Goal: Browse casually: Explore the website without a specific task or goal

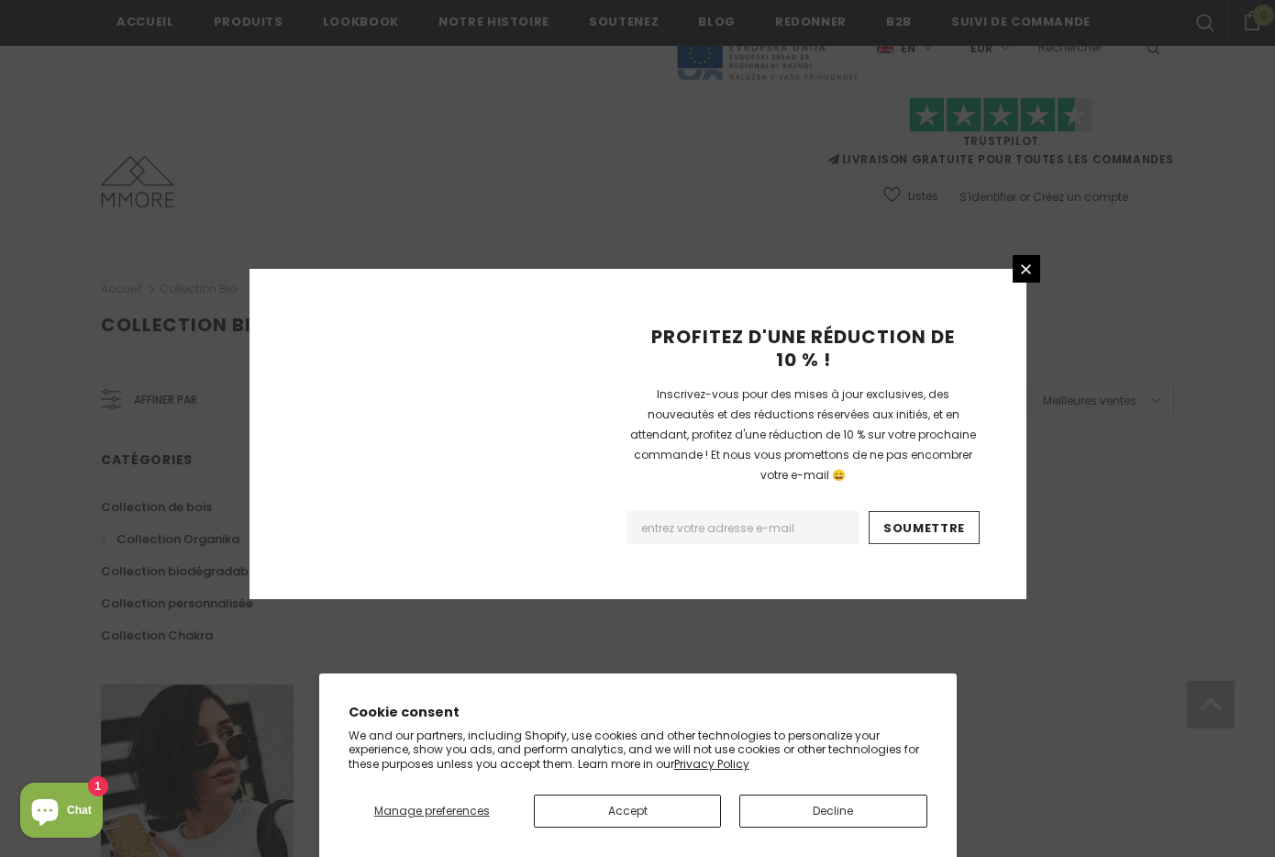
scroll to position [1068, 0]
